Goal: Transaction & Acquisition: Purchase product/service

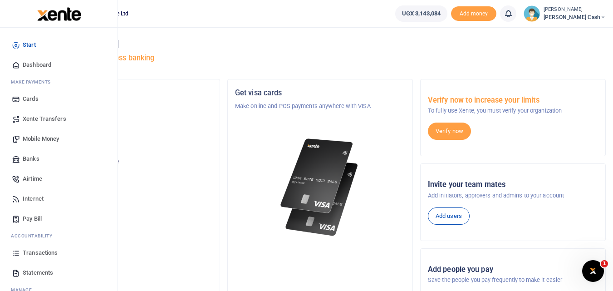
click at [51, 253] on span "Transactions" at bounding box center [40, 252] width 35 height 9
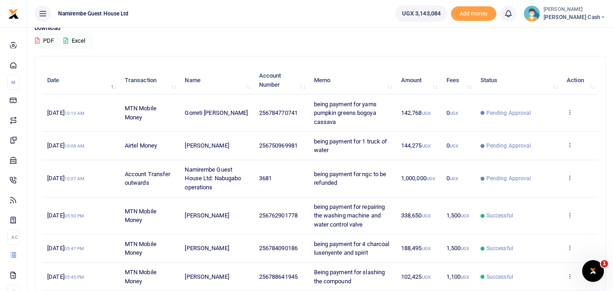
scroll to position [91, 0]
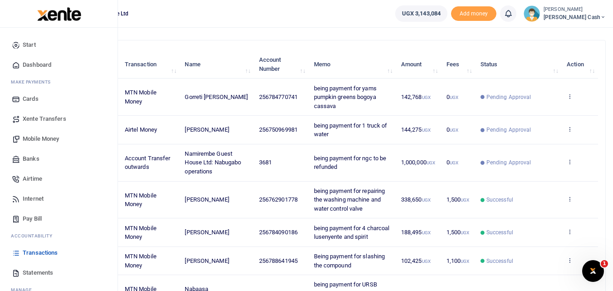
click at [33, 139] on span "Mobile Money" at bounding box center [41, 138] width 36 height 9
click at [35, 137] on span "Mobile Money" at bounding box center [41, 138] width 36 height 9
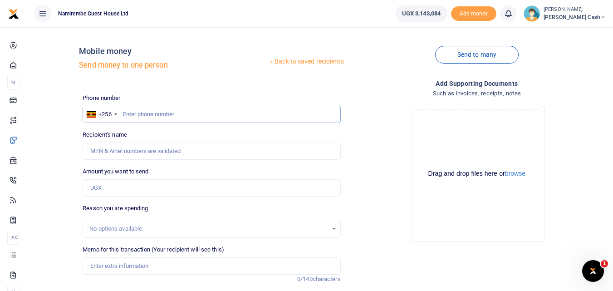
click at [141, 113] on input "text" at bounding box center [212, 114] width 258 height 17
type input "9"
type input "0759002374"
type input "Peter Mwebesa"
type input "0759002374"
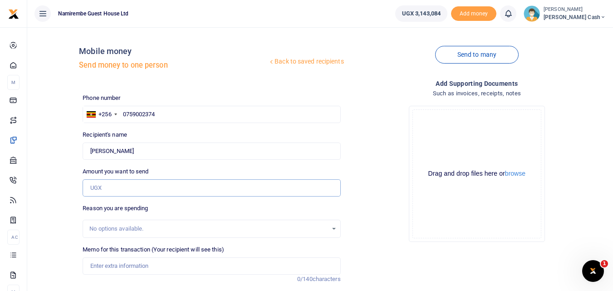
click at [103, 190] on input "Amount you want to send" at bounding box center [212, 187] width 258 height 17
type input "430,000"
click at [124, 264] on input "Memo for this transaction (Your recipient will see this)" at bounding box center [212, 265] width 258 height 17
type input "B"
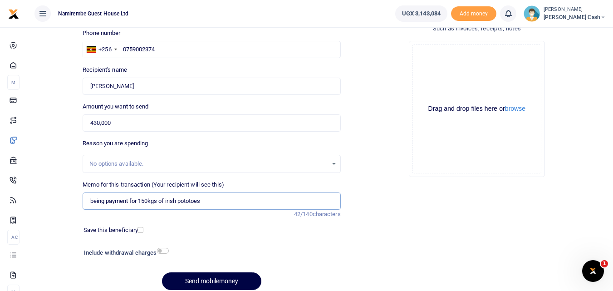
scroll to position [91, 0]
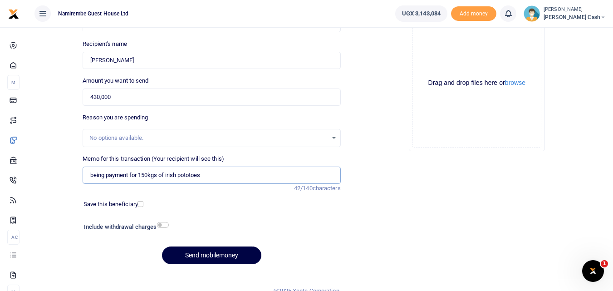
click at [173, 173] on input "being payment for 150kgs of irish pototoes" at bounding box center [212, 174] width 258 height 17
click at [173, 176] on input "being payment for 150kgs of irish pototoes" at bounding box center [212, 174] width 258 height 17
type input "being payment for 150kgs of irish pototoes"
click at [165, 223] on input "checkbox" at bounding box center [163, 225] width 12 height 6
checkbox input "true"
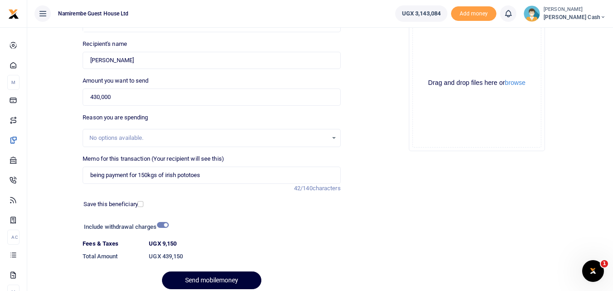
click at [204, 274] on button "Send mobilemoney" at bounding box center [211, 280] width 99 height 18
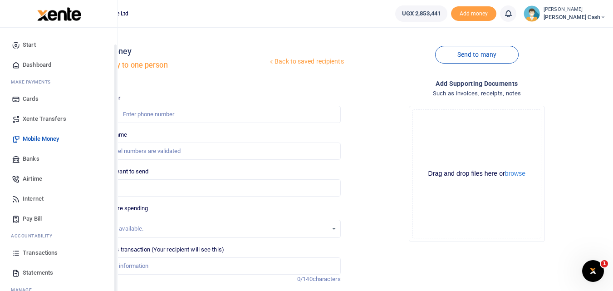
scroll to position [33, 0]
